Goal: Download file/media

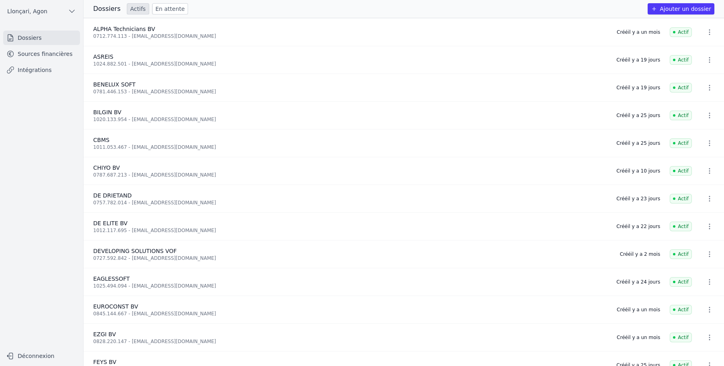
click at [45, 56] on link "Sources financières" at bounding box center [41, 54] width 77 height 14
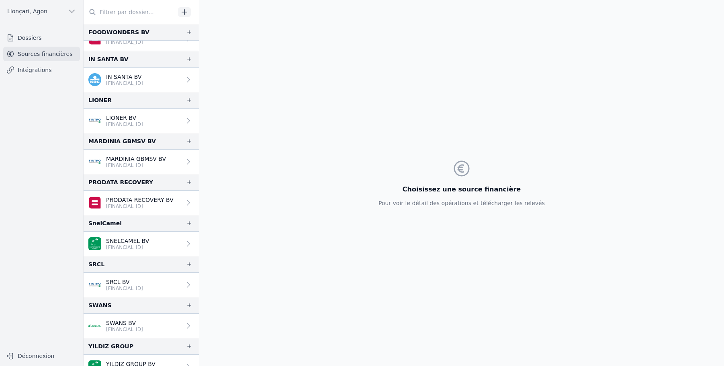
scroll to position [521, 0]
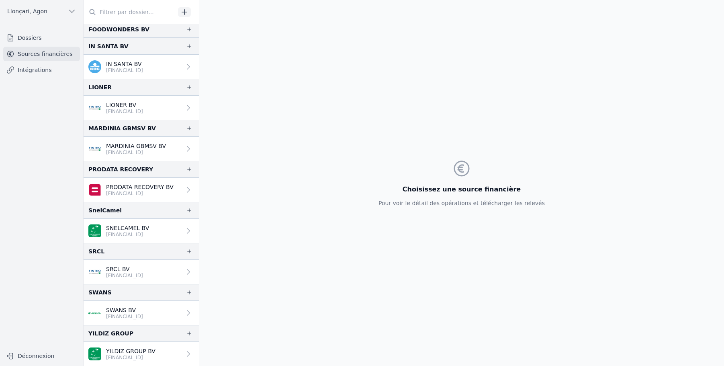
click at [151, 353] on p "YILDIZ GROUP BV" at bounding box center [130, 351] width 49 height 8
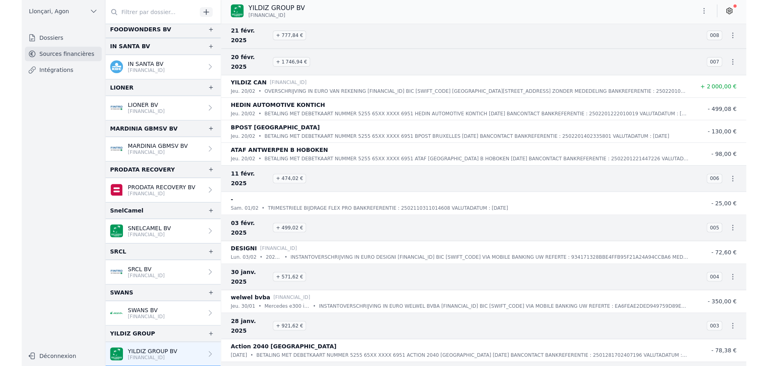
scroll to position [9141, 0]
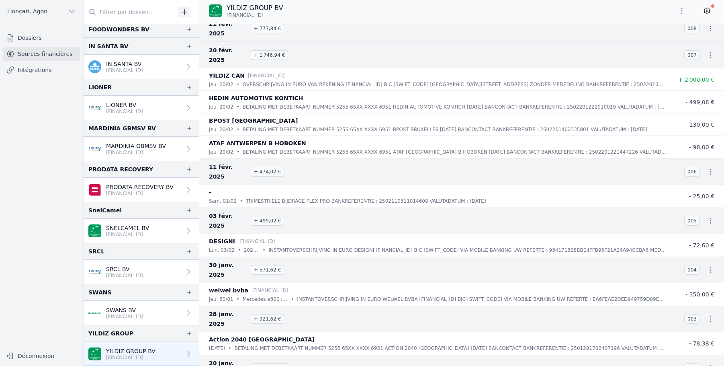
click at [684, 9] on icon "button" at bounding box center [682, 11] width 8 height 8
click at [658, 45] on button "Exporter" at bounding box center [663, 42] width 58 height 15
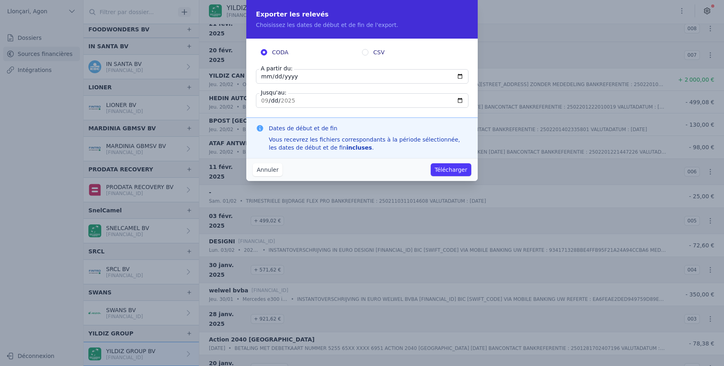
click at [260, 76] on input "[DATE]" at bounding box center [362, 76] width 213 height 14
type input "[DATE]"
click at [261, 103] on input "[DATE]" at bounding box center [362, 100] width 213 height 14
type input "[DATE]"
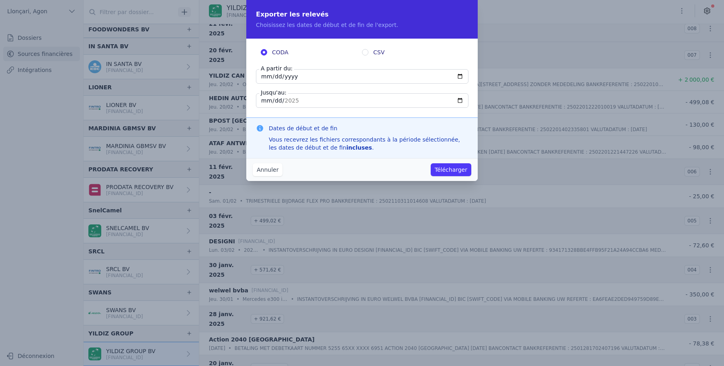
type input "[DATE]"
click at [461, 168] on button "Télécharger" at bounding box center [451, 169] width 41 height 13
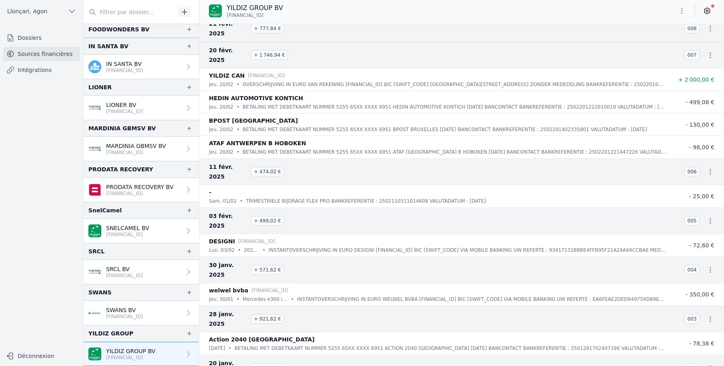
click at [33, 51] on link "Sources financières" at bounding box center [41, 54] width 77 height 14
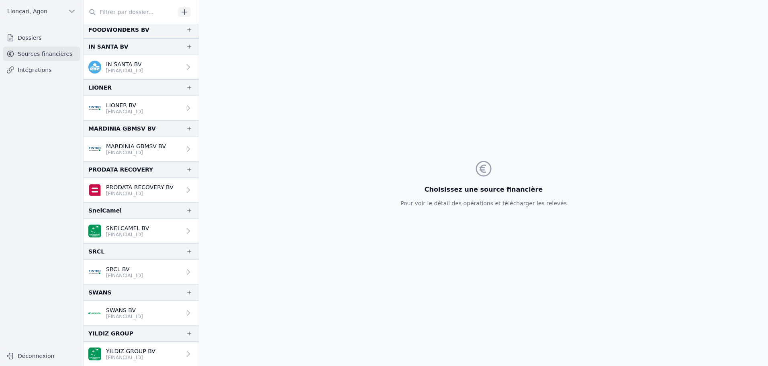
scroll to position [521, 0]
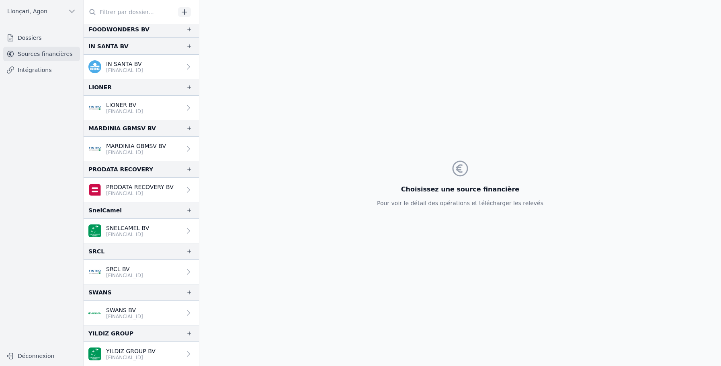
click at [253, 247] on div "Choisissez une source financière Pour voir le détail des opérations et téléchar…" at bounding box center [459, 183] width 521 height 366
